Goal: Task Accomplishment & Management: Complete application form

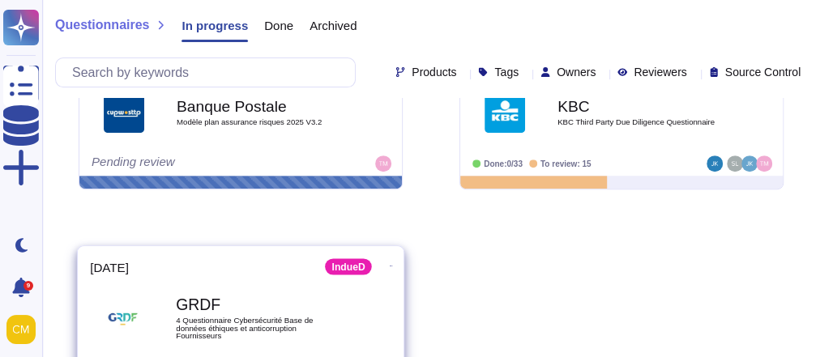
scroll to position [324, 0]
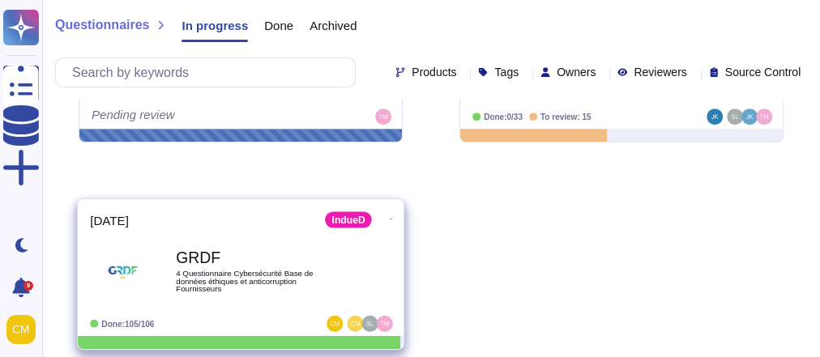
click at [237, 234] on div "GRDF 4 Questionnaire Cybersécurité Base de données éthiques et anticorruption F…" at bounding box center [240, 272] width 301 height 82
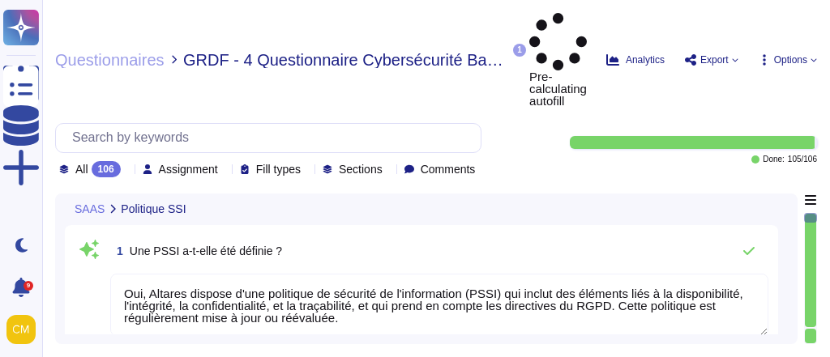
type textarea "Oui, Altares dispose d'une politique de sécurité de l'information (PSSI) qui in…"
type textarea "Altares ne dispose pas d'un SMSI certifié ISO27001, mais son système de sécurit…"
type textarea "Un comité de sécurité à lieu au sein d'Altares D&B à minima une fois par mois, …"
type textarea "Intégrée au contrat de travail, Altares dispose d'une charte informatique utili…"
click at [97, 161] on div "106" at bounding box center [106, 169] width 29 height 16
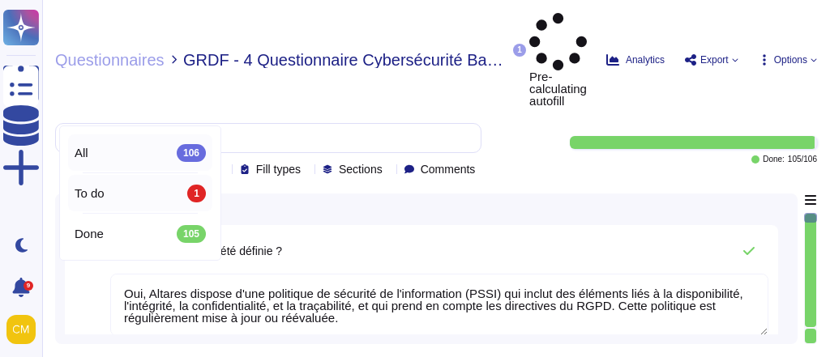
click at [113, 188] on div "To do 1" at bounding box center [140, 194] width 131 height 18
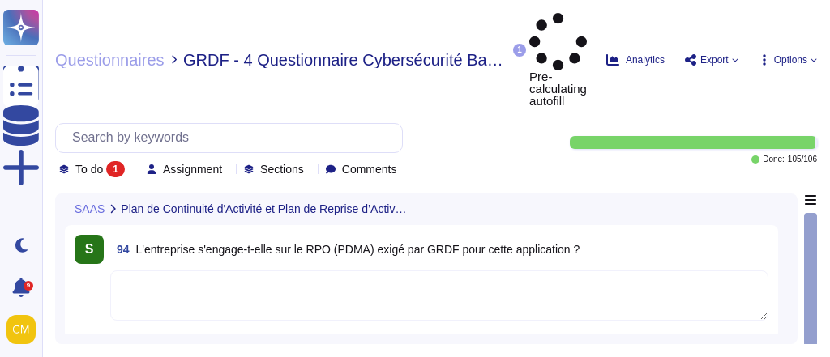
drag, startPoint x: 520, startPoint y: 198, endPoint x: 134, endPoint y: 185, distance: 386.6
click at [134, 235] on div "94 L'entreprise s'engage-t-elle sur le RPO (PDMA) exigé par GRDF pour cette app…" at bounding box center [439, 249] width 658 height 29
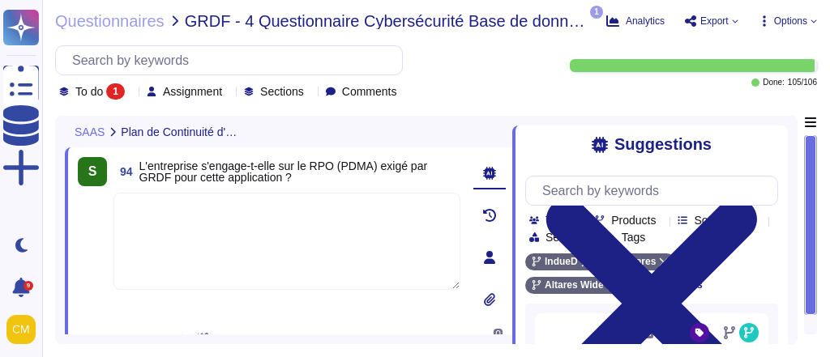
drag, startPoint x: 314, startPoint y: 198, endPoint x: 140, endPoint y: 168, distance: 176.1
click at [140, 168] on span "L'entreprise s'engage-t-elle sur le RPO (PDMA) exigé par GRDF pour cette applic…" at bounding box center [299, 171] width 321 height 23
copy span "L'entreprise s'engage-t-elle sur le RPO (PDMA) exigé par GRDF pour cette applic…"
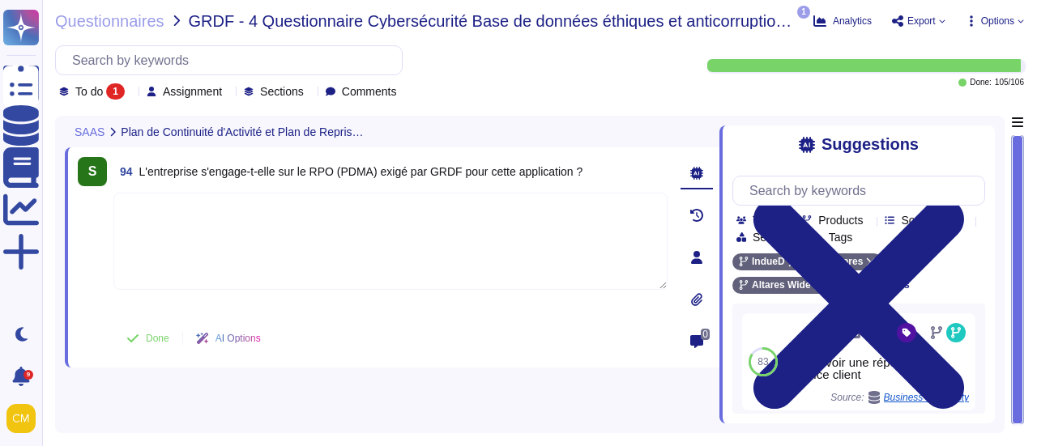
copy span "L'entreprise s'engage-t-elle sur le RPO (PDMA) exigé par GRDF pour cette applic…"
click at [98, 356] on div "S 94 L'entreprise s'engage-t-elle sur le RPO (PDMA) exigé par GRDF pour cette a…" at bounding box center [392, 270] width 655 height 308
click at [701, 262] on icon at bounding box center [696, 257] width 11 height 13
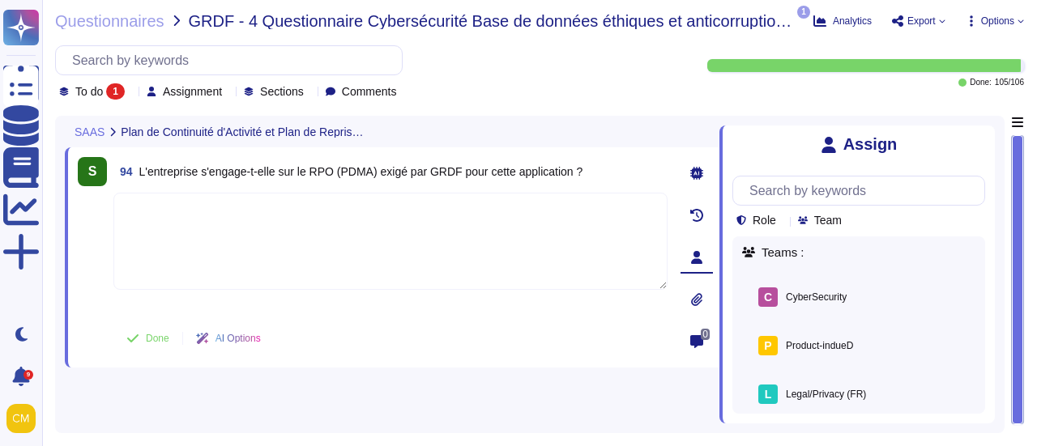
click at [819, 135] on icon at bounding box center [985, 135] width 0 height 0
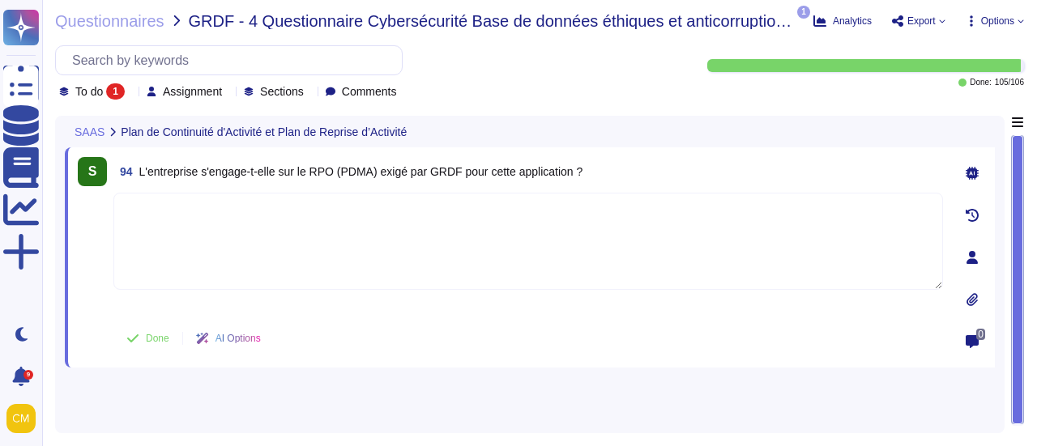
drag, startPoint x: 602, startPoint y: 169, endPoint x: 110, endPoint y: 160, distance: 491.8
click at [110, 160] on div "S 94 L'entreprise s'engage-t-elle sur le RPO (PDMA) exigé par GRDF pour cette a…" at bounding box center [510, 257] width 865 height 201
click at [581, 356] on div "S 94 L'entreprise s'engage-t-elle sur le RPO (PDMA) exigé par GRDF pour cette a…" at bounding box center [530, 270] width 930 height 308
drag, startPoint x: 447, startPoint y: 348, endPoint x: 441, endPoint y: 354, distance: 8.6
click at [444, 351] on div "Done AI Options" at bounding box center [528, 338] width 830 height 39
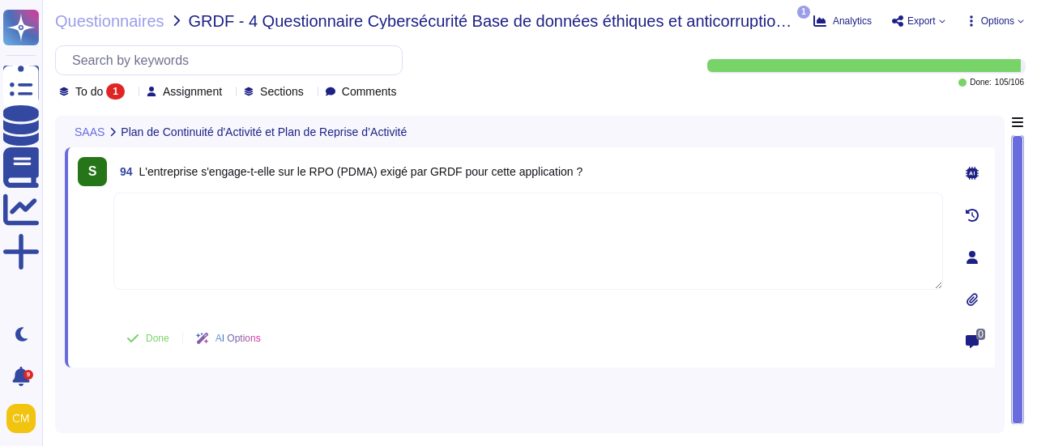
click at [398, 142] on div "SAAS Plan de Continuité d'Activité et Plan de Reprise d’Activité" at bounding box center [416, 132] width 703 height 32
drag, startPoint x: 391, startPoint y: 207, endPoint x: 516, endPoint y: 167, distance: 131.2
click at [516, 167] on div "S 94 L'entreprise s'engage-t-elle sur le RPO (PDMA) exigé par GRDF pour cette a…" at bounding box center [510, 257] width 865 height 201
drag, startPoint x: 384, startPoint y: 171, endPoint x: 553, endPoint y: 170, distance: 169.3
click at [553, 170] on span "L'entreprise s'engage-t-elle sur le RPO (PDMA) exigé par GRDF pour cette applic…" at bounding box center [361, 171] width 444 height 13
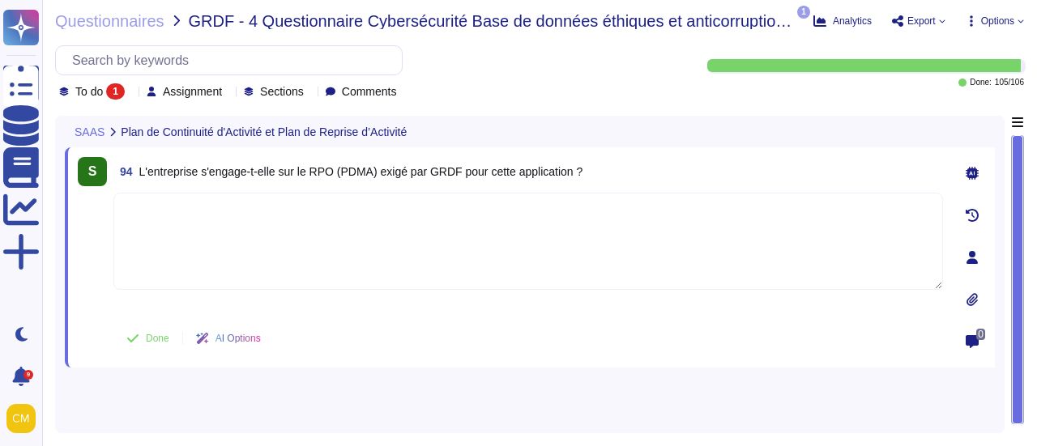
click at [337, 166] on span "L'entreprise s'engage-t-elle sur le RPO (PDMA) exigé par GRDF pour cette applic…" at bounding box center [361, 171] width 444 height 13
click at [319, 177] on span "L'entreprise s'engage-t-elle sur le RPO (PDMA) exigé par GRDF pour cette applic…" at bounding box center [361, 171] width 444 height 13
click at [357, 176] on span "L'entreprise s'engage-t-elle sur le RPO (PDMA) exigé par GRDF pour cette applic…" at bounding box center [361, 171] width 444 height 13
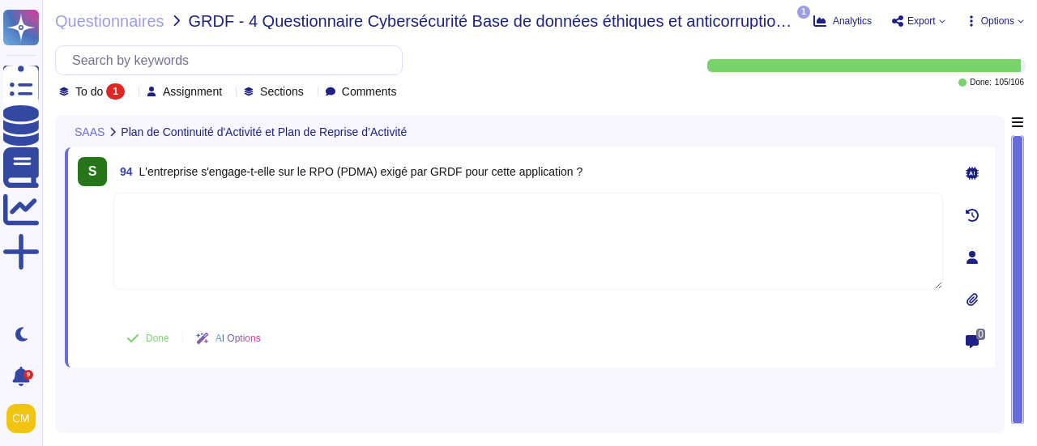
click at [280, 187] on div "S 94 L'entreprise s'engage-t-elle sur le RPO (PDMA) exigé par GRDF pour cette a…" at bounding box center [510, 257] width 865 height 201
click at [282, 184] on span "94 L'entreprise s'engage-t-elle sur le RPO (PDMA) exigé par GRDF pour cette app…" at bounding box center [347, 171] width 469 height 29
click at [288, 173] on span "L'entreprise s'engage-t-elle sur le RPO (PDMA) exigé par GRDF pour cette applic…" at bounding box center [361, 171] width 444 height 13
click at [251, 173] on span "L'entreprise s'engage-t-elle sur le RPO (PDMA) exigé par GRDF pour cette applic…" at bounding box center [361, 171] width 444 height 13
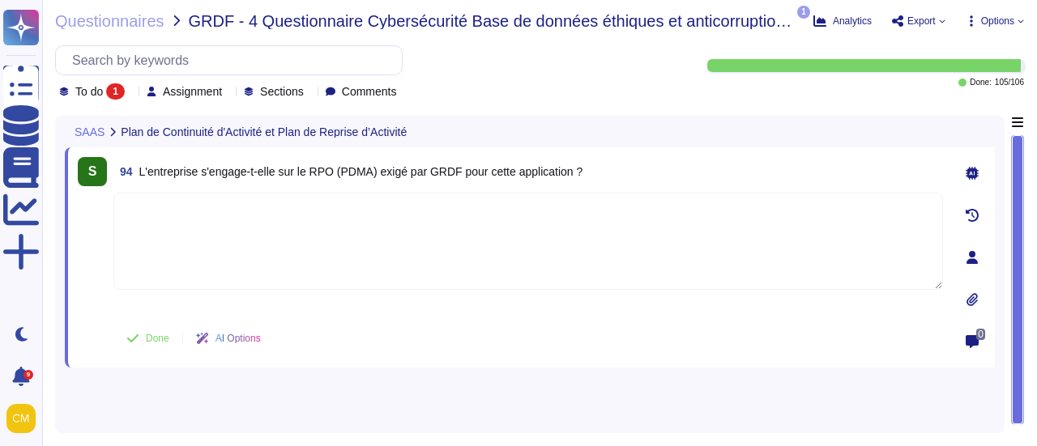
click at [224, 169] on span "L'entreprise s'engage-t-elle sur le RPO (PDMA) exigé par GRDF pour cette applic…" at bounding box center [361, 171] width 444 height 13
drag, startPoint x: 338, startPoint y: 173, endPoint x: 204, endPoint y: 166, distance: 133.9
click at [204, 166] on span "L'entreprise s'engage-t-elle sur le RPO (PDMA) exigé par GRDF pour cette applic…" at bounding box center [361, 171] width 444 height 13
click at [178, 171] on span "L'entreprise s'engage-t-elle sur le RPO (PDMA) exigé par GRDF pour cette applic…" at bounding box center [361, 171] width 444 height 13
click at [218, 171] on span "L'entreprise s'engage-t-elle sur le RPO (PDMA) exigé par GRDF pour cette applic…" at bounding box center [361, 171] width 444 height 13
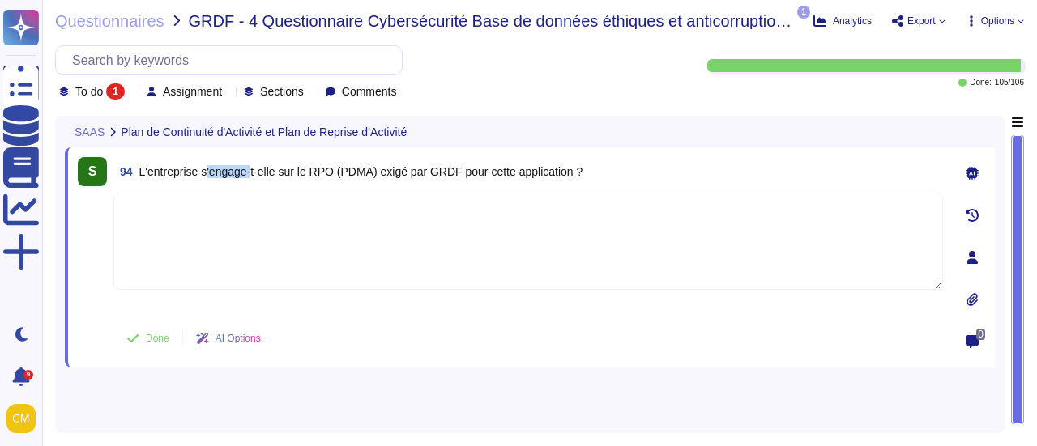
click at [218, 171] on span "L'entreprise s'engage-t-elle sur le RPO (PDMA) exigé par GRDF pour cette applic…" at bounding box center [361, 171] width 444 height 13
click at [267, 169] on span "L'entreprise s'engage-t-elle sur le RPO (PDMA) exigé par GRDF pour cette applic…" at bounding box center [361, 171] width 444 height 13
click at [309, 174] on span "L'entreprise s'engage-t-elle sur le RPO (PDMA) exigé par GRDF pour cette applic…" at bounding box center [361, 171] width 444 height 13
drag, startPoint x: 211, startPoint y: 169, endPoint x: 331, endPoint y: 176, distance: 120.1
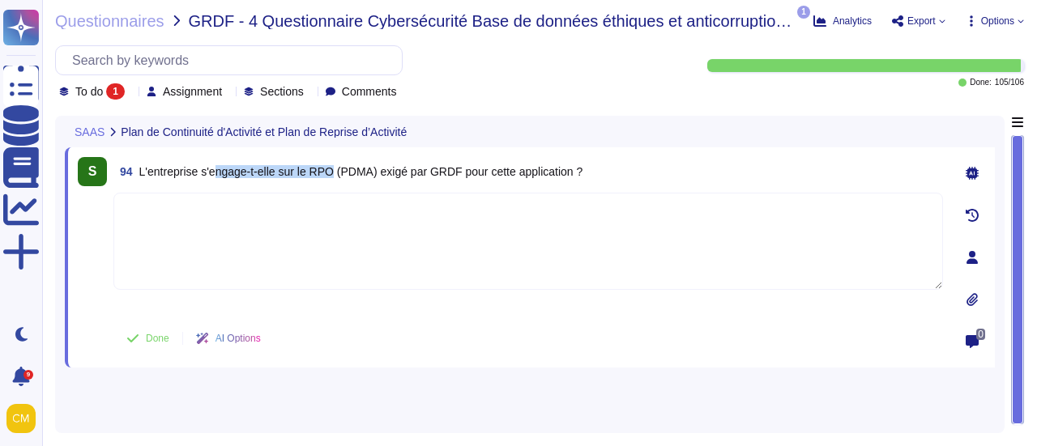
click at [331, 176] on span "L'entreprise s'engage-t-elle sur le RPO (PDMA) exigé par GRDF pour cette applic…" at bounding box center [361, 171] width 444 height 13
click at [494, 165] on span "L'entreprise s'engage-t-elle sur le RPO (PDMA) exigé par GRDF pour cette applic…" at bounding box center [361, 171] width 444 height 13
drag, startPoint x: 167, startPoint y: 177, endPoint x: 592, endPoint y: 169, distance: 425.4
click at [592, 169] on div "94 L'entreprise s'engage-t-elle sur le RPO (PDMA) exigé par GRDF pour cette app…" at bounding box center [528, 171] width 830 height 29
click at [635, 169] on div "94 L'entreprise s'engage-t-elle sur le RPO (PDMA) exigé par GRDF pour cette app…" at bounding box center [528, 171] width 830 height 29
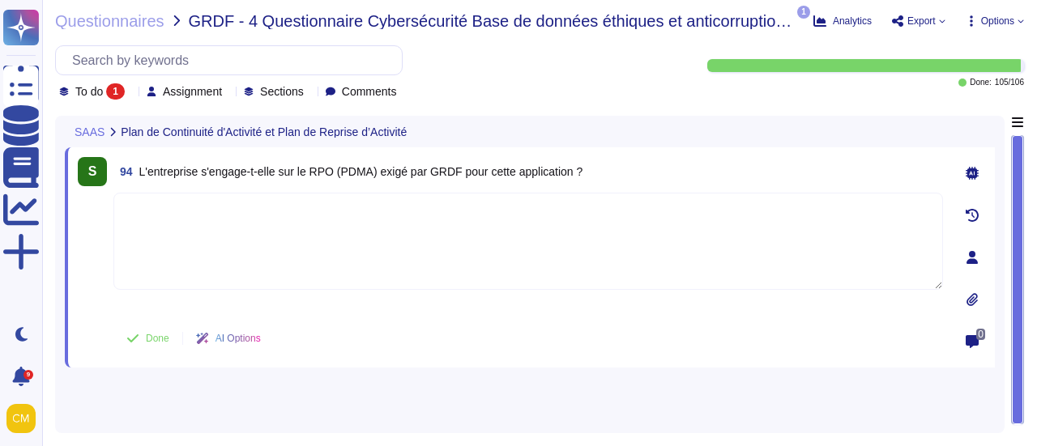
drag, startPoint x: 596, startPoint y: 169, endPoint x: 146, endPoint y: 160, distance: 450.5
click at [146, 160] on div "94 L'entreprise s'engage-t-elle sur le RPO (PDMA) exigé par GRDF pour cette app…" at bounding box center [528, 171] width 830 height 29
click at [140, 166] on span "L'entreprise s'engage-t-elle sur le RPO (PDMA) exigé par GRDF pour cette applic…" at bounding box center [361, 171] width 444 height 13
drag, startPoint x: 140, startPoint y: 169, endPoint x: 587, endPoint y: 183, distance: 446.6
click at [587, 183] on div "94 L'entreprise s'engage-t-elle sur le RPO (PDMA) exigé par GRDF pour cette app…" at bounding box center [528, 171] width 830 height 29
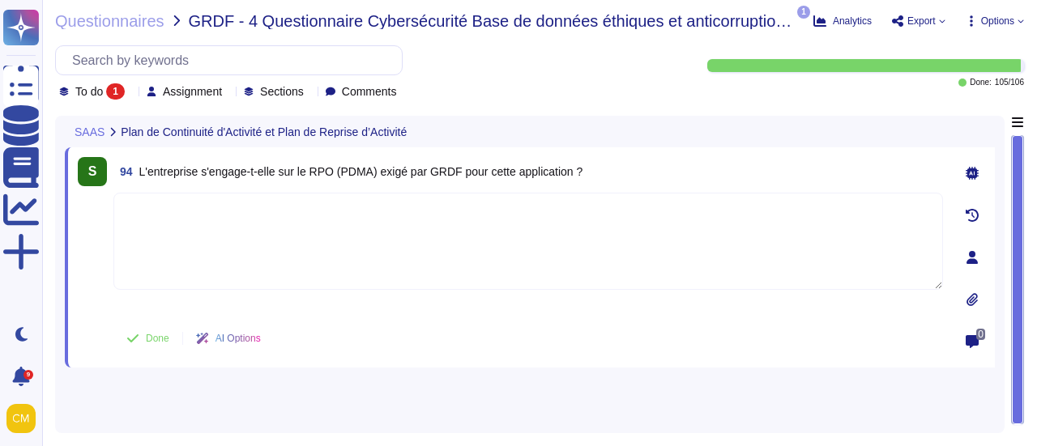
click at [590, 156] on div "S 94 L'entreprise s'engage-t-elle sur le RPO (PDMA) exigé par GRDF pour cette a…" at bounding box center [530, 257] width 930 height 220
click at [308, 254] on textarea at bounding box center [528, 241] width 830 height 97
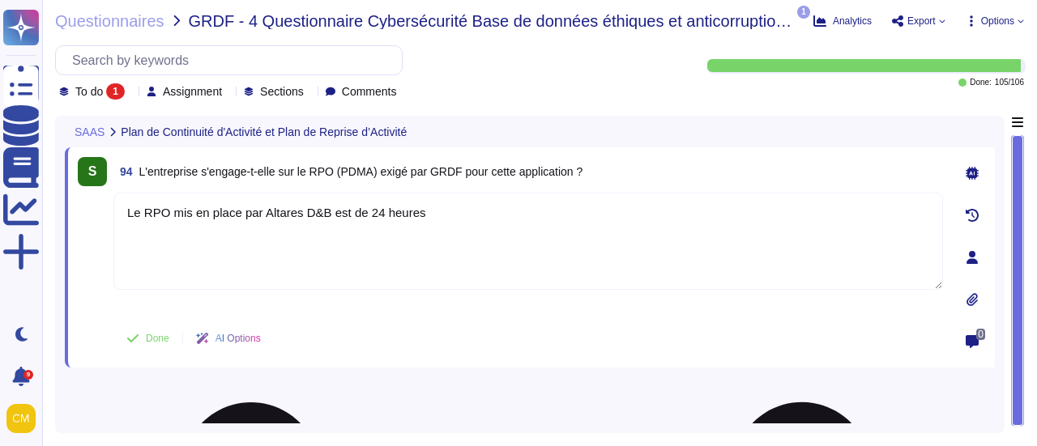
click at [434, 227] on textarea "Le RPO mis en place par Altares D&B est de 24 heures" at bounding box center [528, 241] width 830 height 97
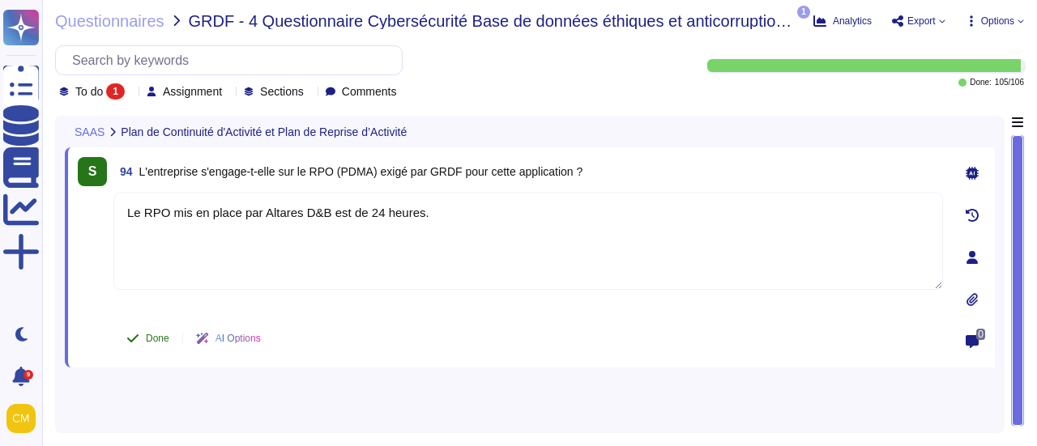
type textarea "Le RPO mis en place par Altares D&B est de 24 heures."
click at [137, 344] on button "Done" at bounding box center [147, 338] width 69 height 32
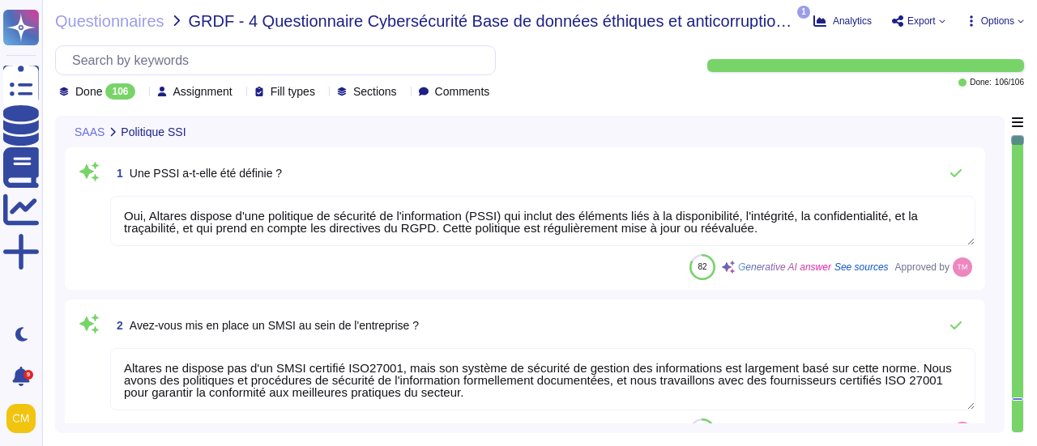
type textarea "Oui, Altares dispose d'une politique de sécurité de l'information (PSSI) qui in…"
type textarea "Altares ne dispose pas d'un SMSI certifié ISO27001, mais son système de sécurit…"
type textarea "Un comité de sécurité à lieu au sein d'Altares D&B à minima une fois par mois, …"
type textarea "Intégrée au contrat de travail, Altares dispose d'une charte informatique utili…"
type textarea "Oui, l'application Web suit les meilleures pratiques de développement décrites …"
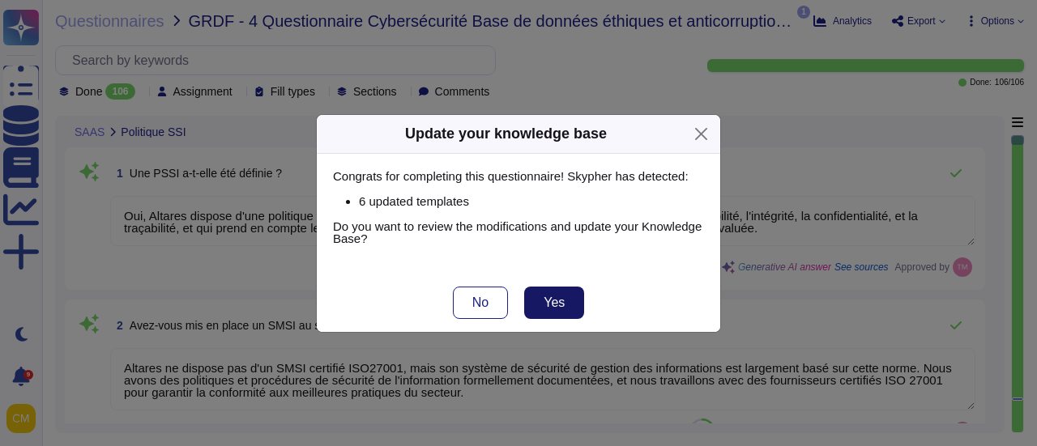
click at [561, 309] on span "Yes" at bounding box center [554, 302] width 21 height 13
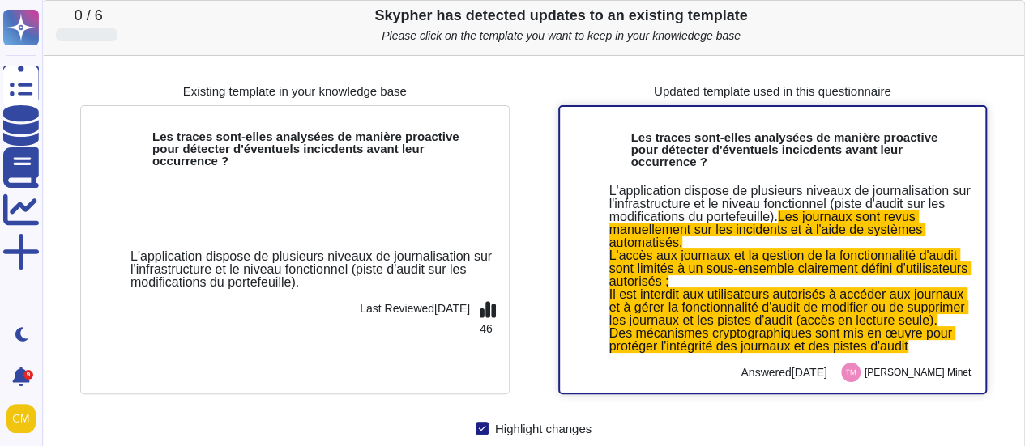
click at [775, 310] on span "Les journaux sont revus manuellement sur les incidents et à l'aide de systèmes …" at bounding box center [790, 281] width 362 height 143
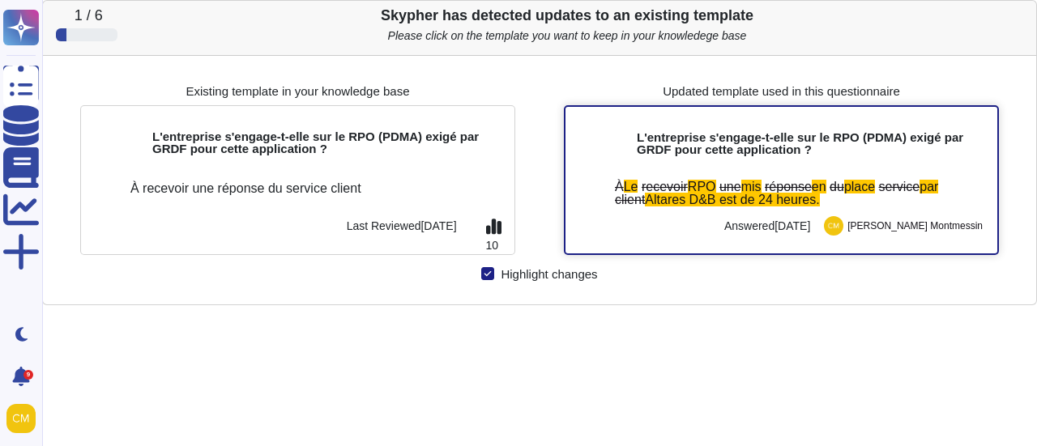
click at [622, 203] on span "client" at bounding box center [630, 200] width 30 height 14
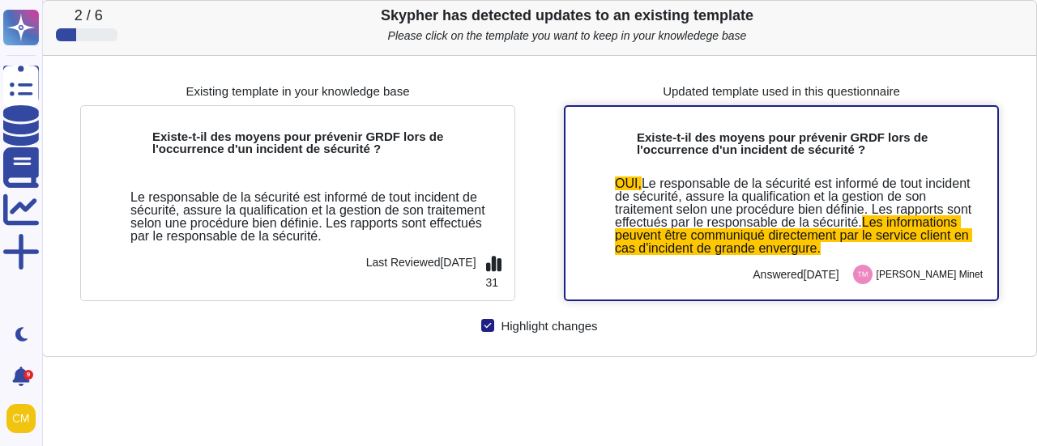
click at [667, 248] on span "Les informations peuvent être communiqué directement par le service client en c…" at bounding box center [793, 235] width 357 height 40
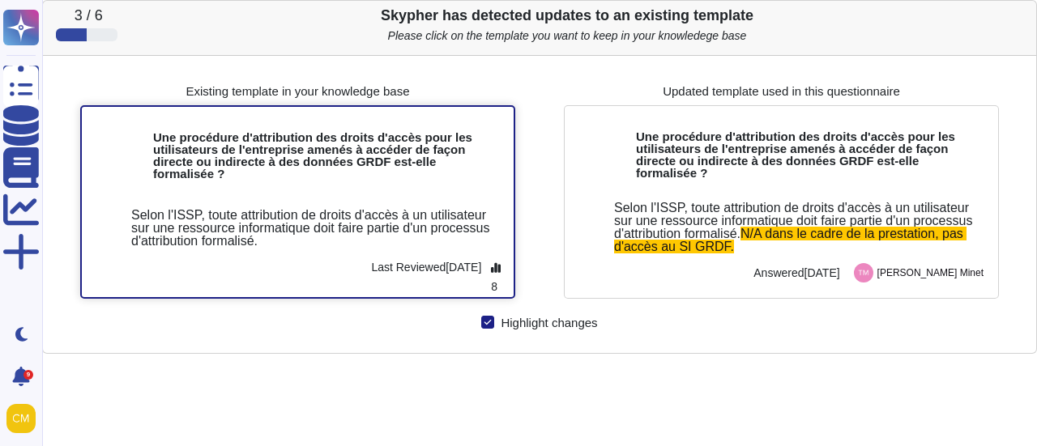
click at [371, 273] on p "Last Reviewed [DATE]" at bounding box center [426, 267] width 110 height 19
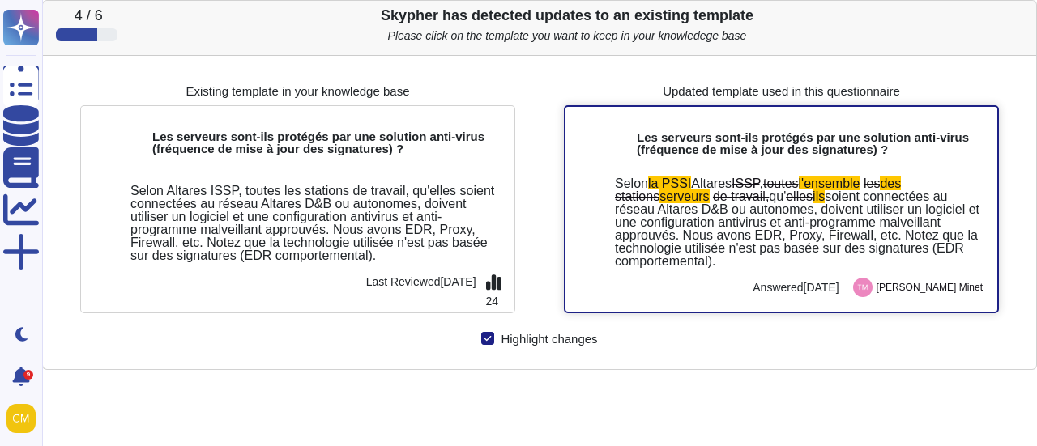
click at [812, 268] on div "Answered [DATE]" at bounding box center [794, 282] width 90 height 28
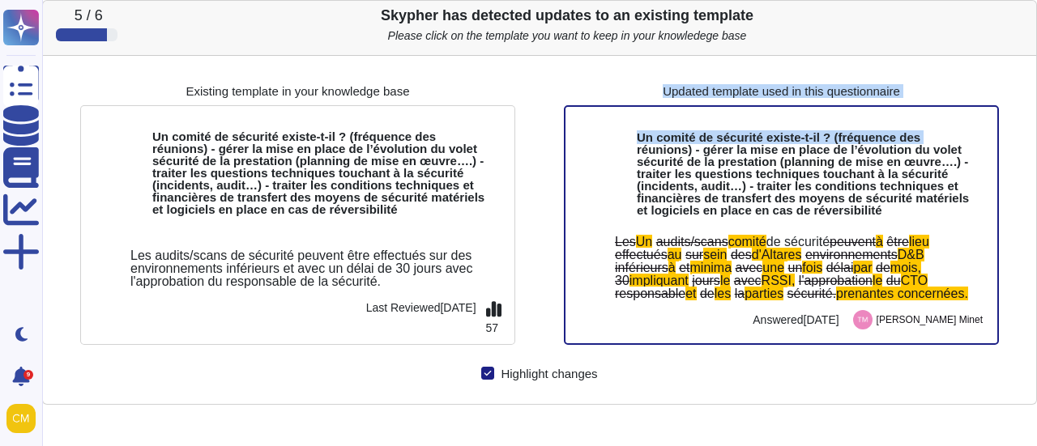
drag, startPoint x: 918, startPoint y: 103, endPoint x: 582, endPoint y: 79, distance: 337.1
click at [582, 79] on div "Existing template in your knowledge base Un comité de sécurité existe-t-il ? (f…" at bounding box center [539, 224] width 967 height 311
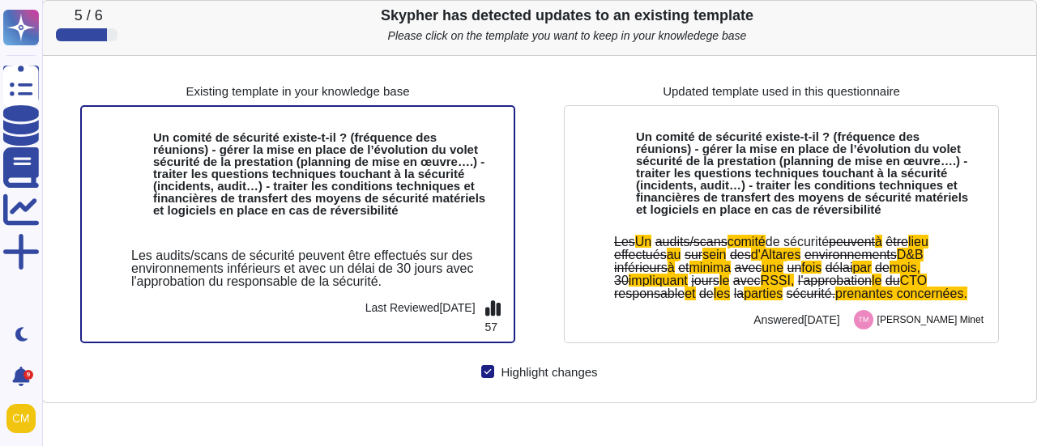
click at [454, 50] on div "Skypher has detected updates to an existing template Please click on the templa…" at bounding box center [567, 31] width 880 height 48
click at [264, 200] on b "Un comité de sécurité existe-t-il ? (fréquence des réunions) - gérer la mise en…" at bounding box center [319, 173] width 332 height 87
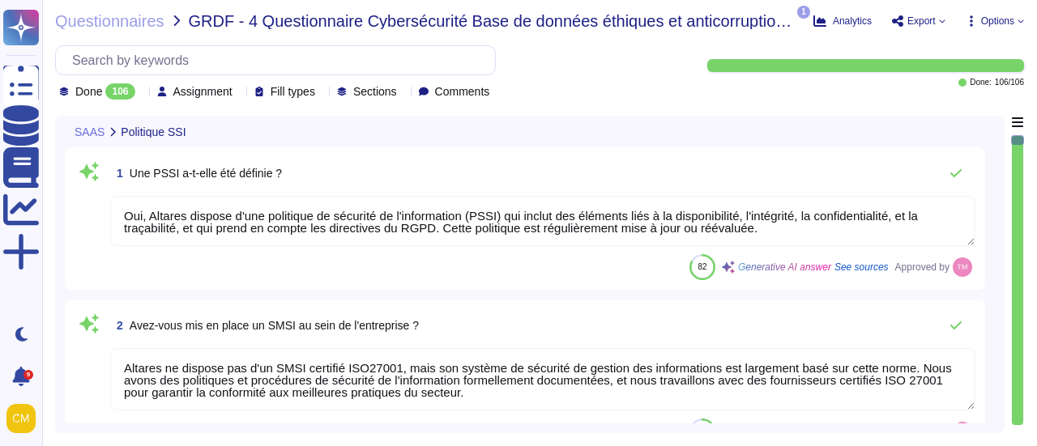
type textarea "Oui, Altares dispose d'une politique de sécurité de l'information (PSSI) qui in…"
type textarea "Altares ne dispose pas d'un SMSI certifié ISO27001, mais son système de sécurit…"
type textarea "Un comité de sécurité à lieu au sein d'Altares D&B à minima une fois par mois, …"
type textarea "Intégrée au contrat de travail, Altares dispose d'une charte informatique utili…"
type textarea "Oui, l'application Web suit les meilleures pratiques de développement décrites …"
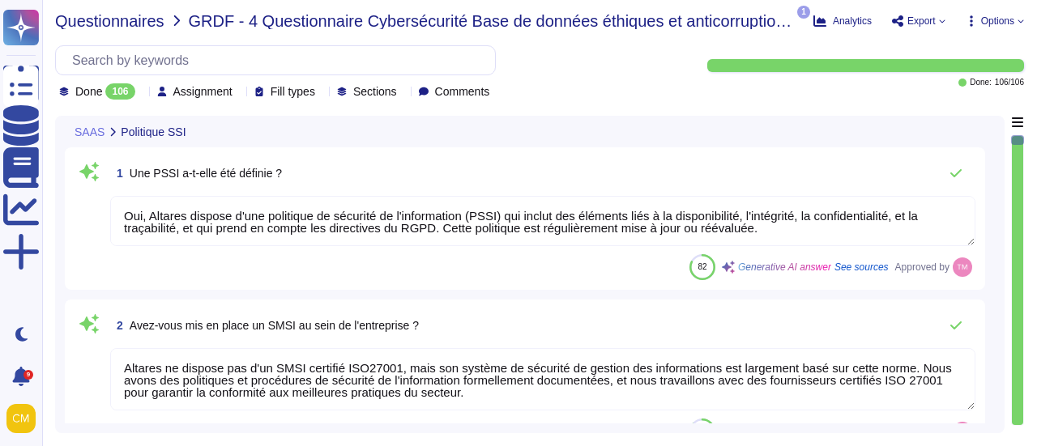
click at [139, 19] on span "Questionnaires" at bounding box center [109, 21] width 109 height 16
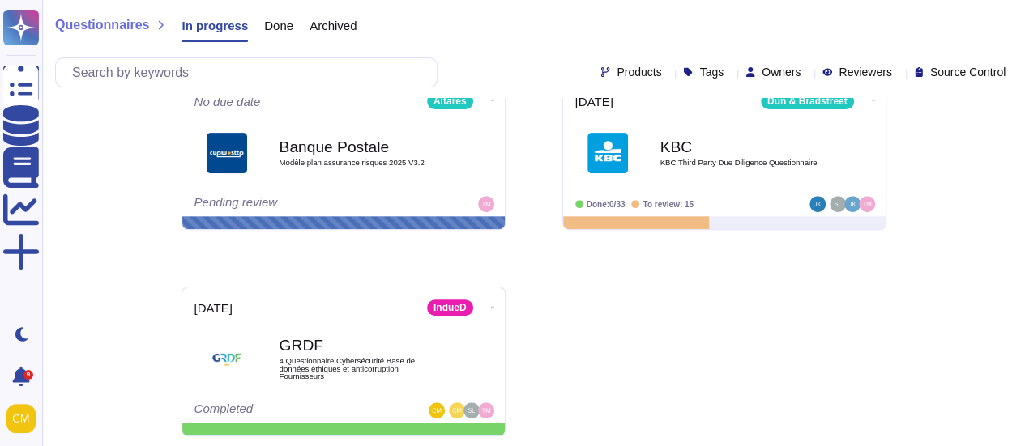
scroll to position [237, 0]
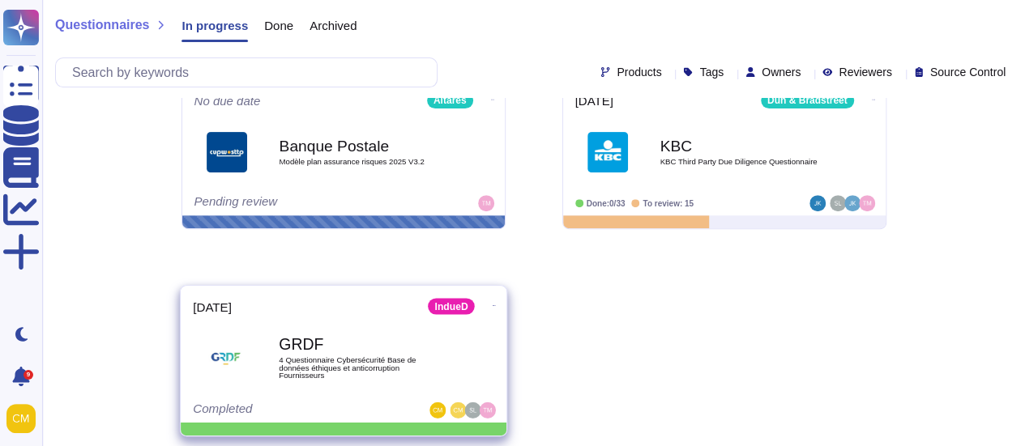
click at [398, 356] on div "GRDF 4 Questionnaire Cybersécurité Base de données éthiques et anticorruption F…" at bounding box center [343, 359] width 301 height 82
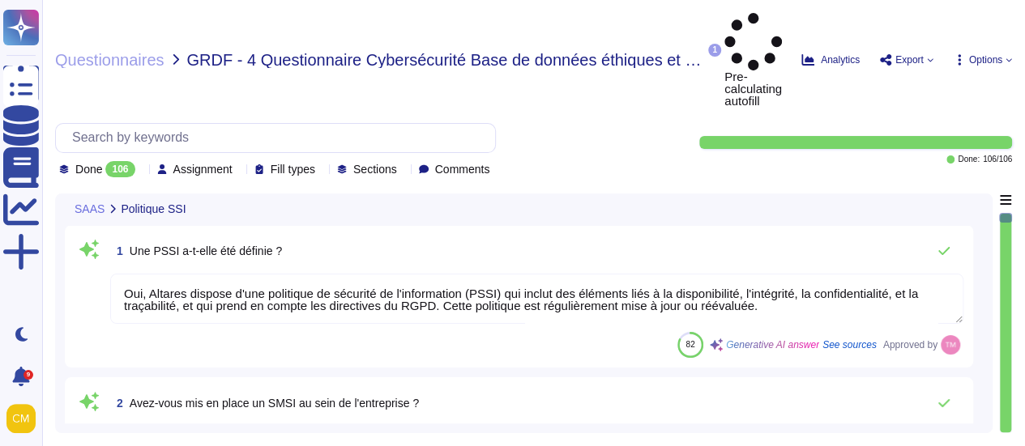
type textarea "Oui, Altares dispose d'une politique de sécurité de l'information (PSSI) qui in…"
type textarea "Altares ne dispose pas d'un SMSI certifié ISO27001, mais son système de sécurit…"
type textarea "Un comité de sécurité à lieu au sein d'Altares D&B à minima une fois par mois, …"
type textarea "Intégrée au contrat de travail, Altares dispose d'une charte informatique utili…"
type textarea "Oui, l'application Web suit les meilleures pratiques de développement décrites …"
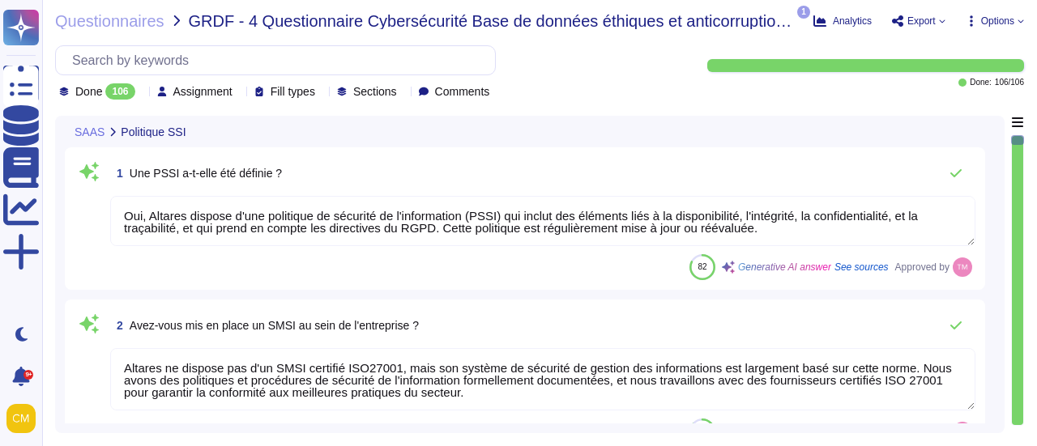
click at [819, 13] on div "Analytics Export Options" at bounding box center [918, 21] width 211 height 16
click at [819, 16] on span "Export" at bounding box center [921, 21] width 28 height 10
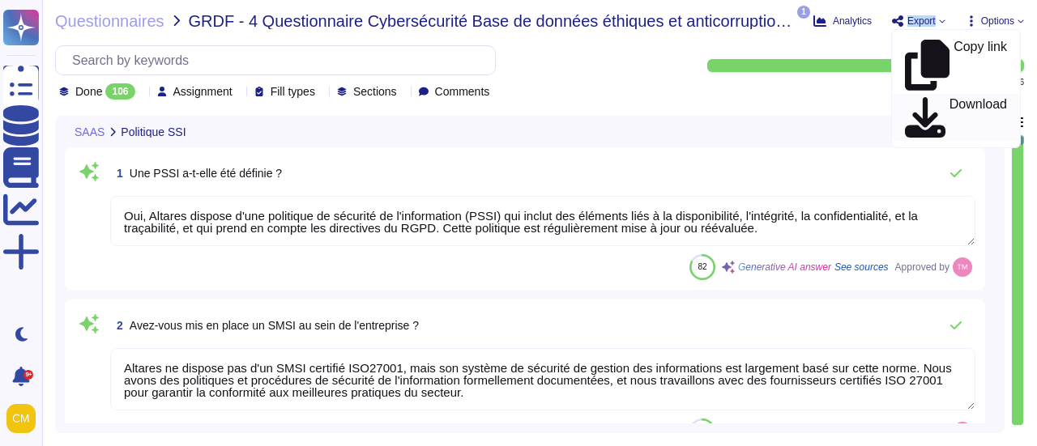
click at [819, 98] on p "Download" at bounding box center [978, 118] width 58 height 40
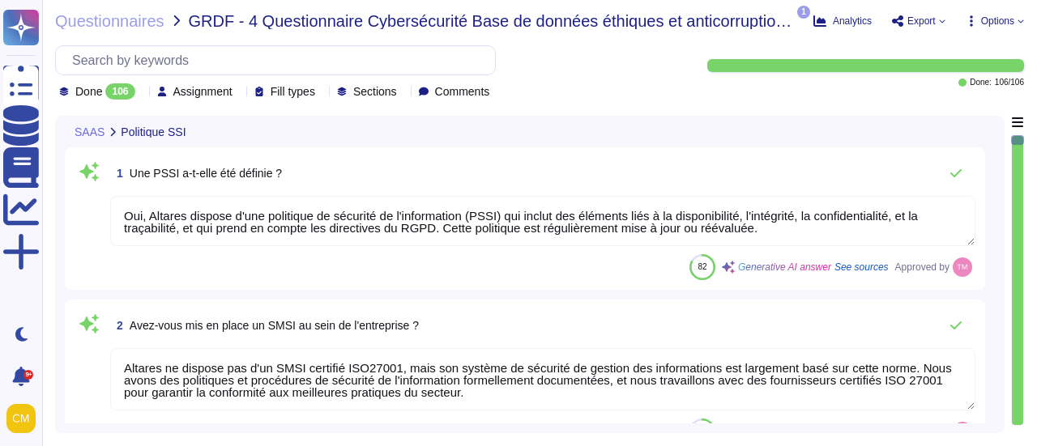
click at [819, 17] on div "Analytics Export Copy link Download Options" at bounding box center [918, 21] width 211 height 16
click at [819, 19] on icon at bounding box center [942, 21] width 6 height 6
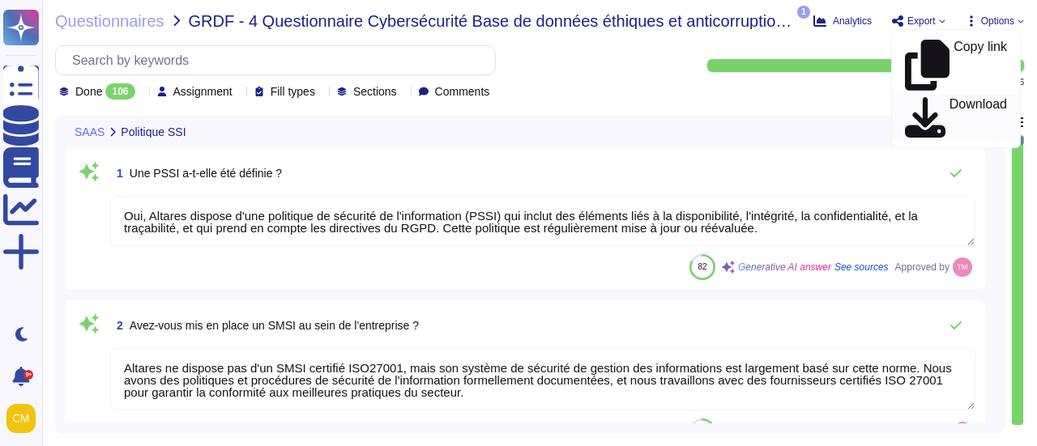
click at [819, 98] on p "Download" at bounding box center [978, 118] width 58 height 40
